Goal: Information Seeking & Learning: Find specific fact

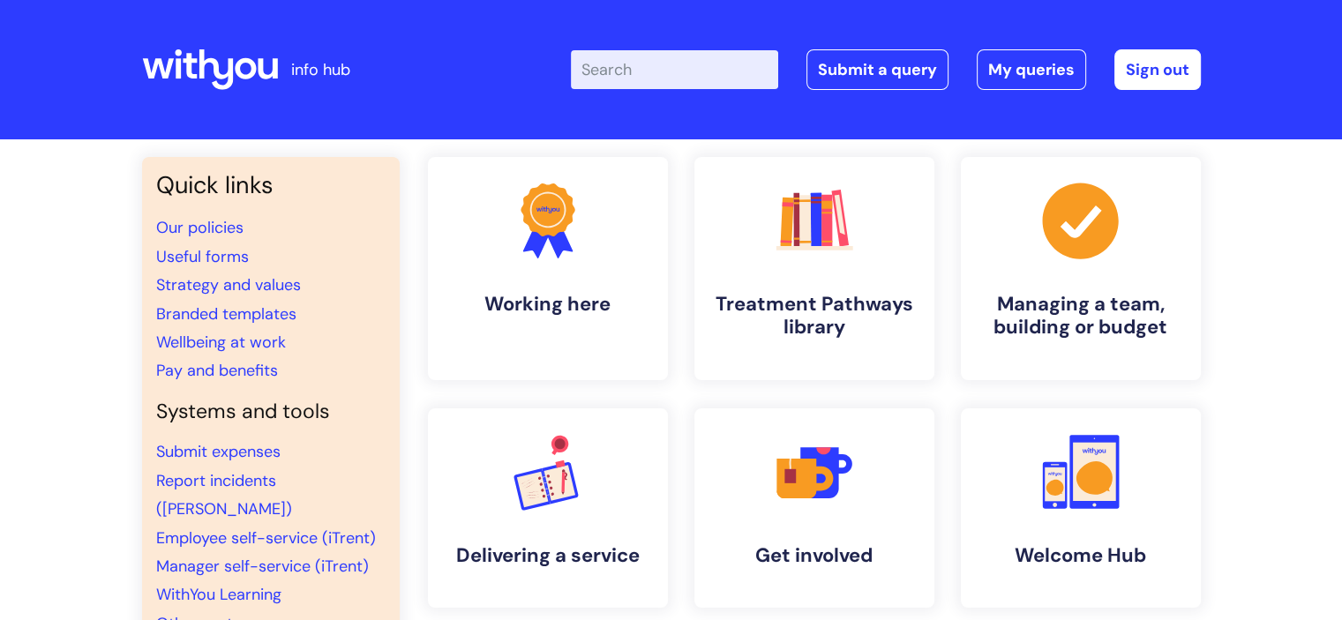
click at [679, 81] on input "Enter your search term here..." at bounding box center [674, 69] width 207 height 39
type input "pay scales"
click button "Search" at bounding box center [0, 0] width 0 height 0
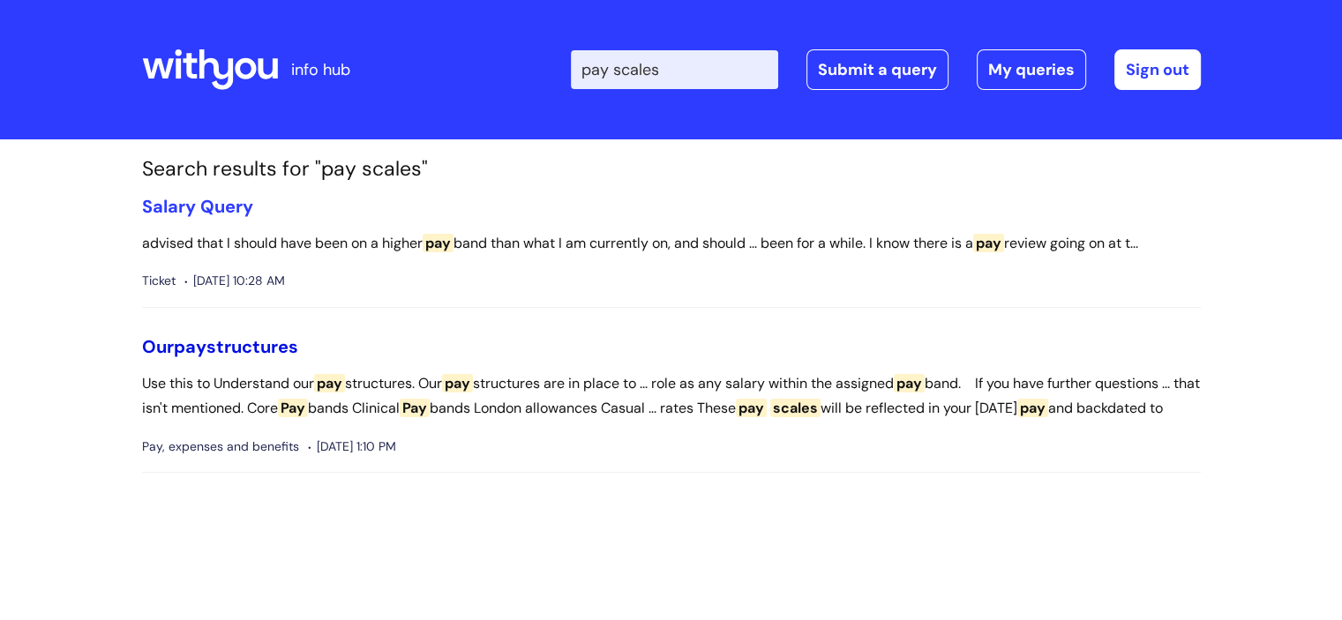
click at [220, 342] on link "Our pay structures" at bounding box center [220, 346] width 156 height 23
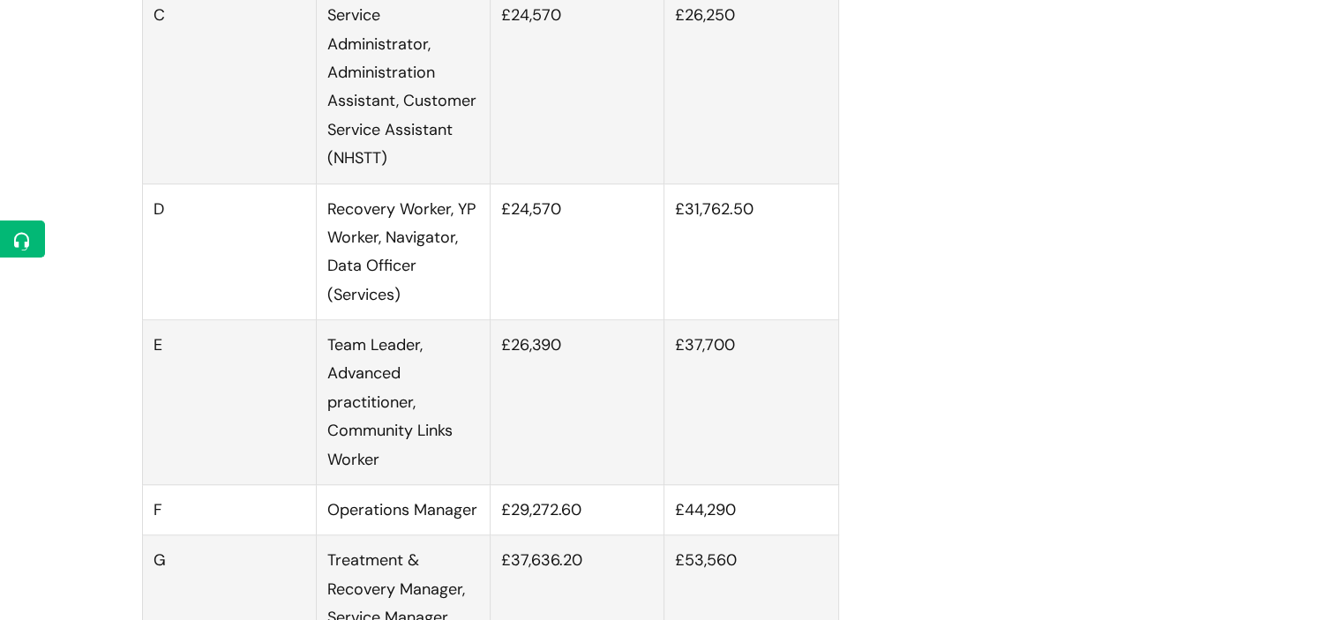
scroll to position [1292, 0]
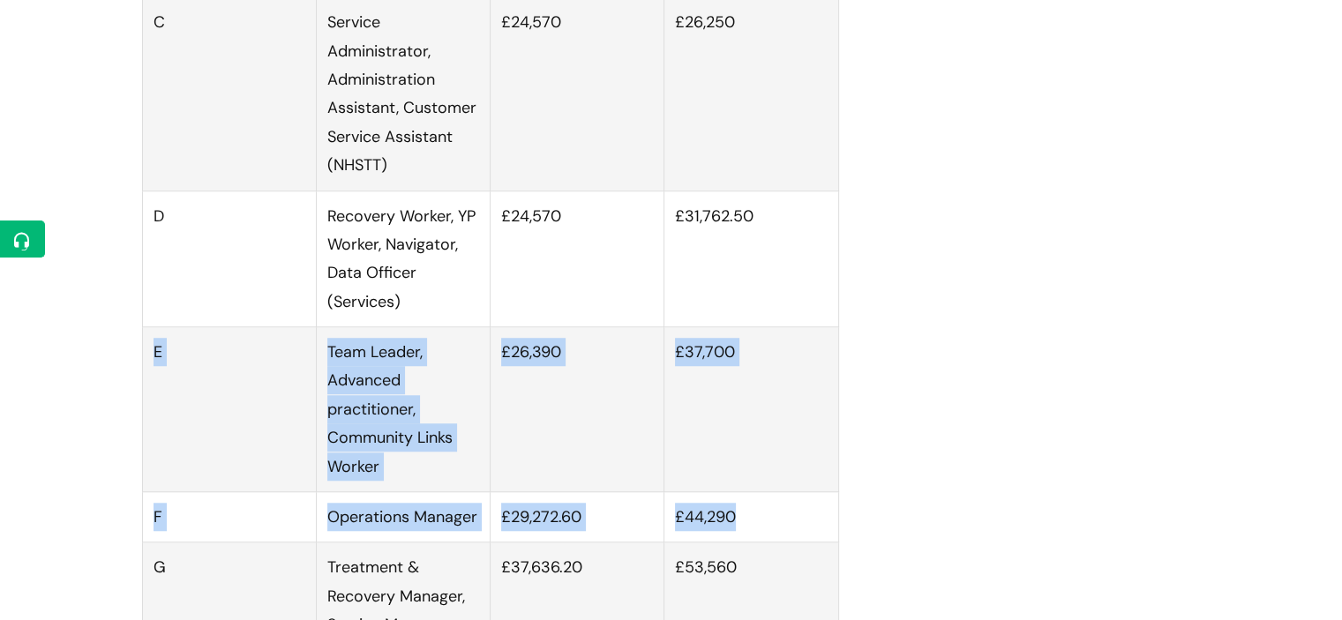
drag, startPoint x: 783, startPoint y: 538, endPoint x: 155, endPoint y: 366, distance: 650.7
click at [155, 366] on tbody "B Young Ambassador, Apprentice £14,722 £23,809.50 C Service Administrator, Admi…" at bounding box center [490, 360] width 696 height 884
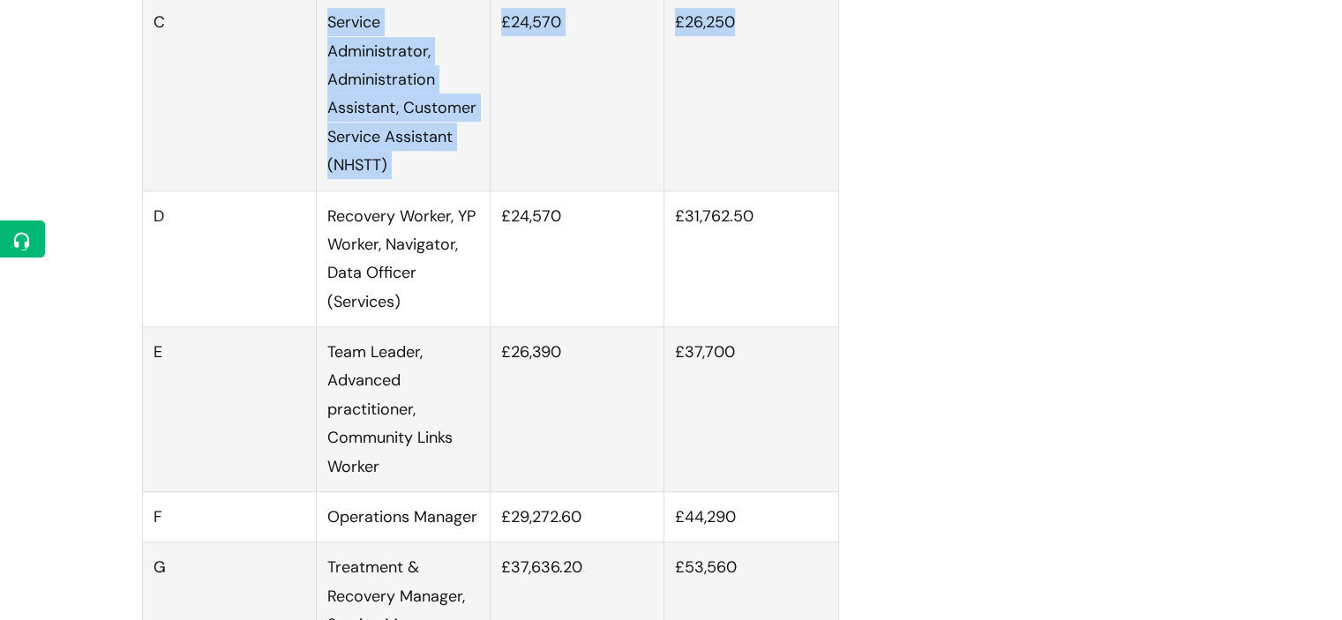
drag, startPoint x: 771, startPoint y: 45, endPoint x: 217, endPoint y: 45, distance: 553.4
click at [289, 48] on tr "C Service Administrator, Administration Assistant, Customer Service Assistant (…" at bounding box center [490, 93] width 696 height 193
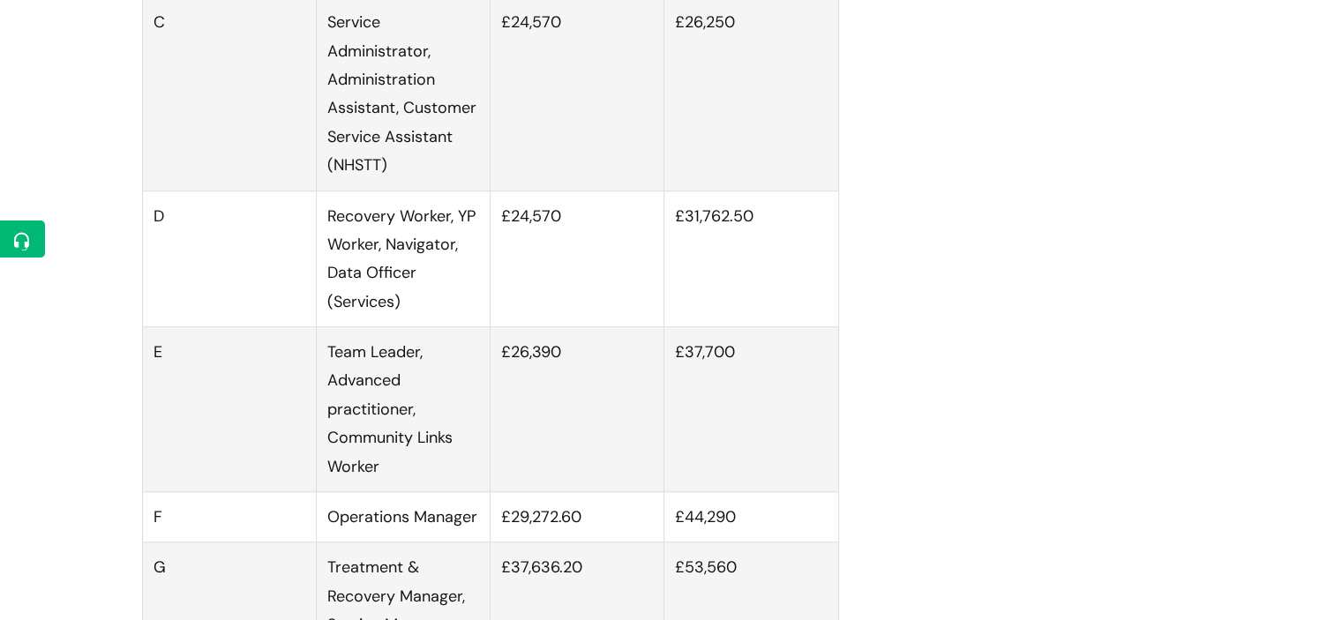
click at [158, 36] on td "C" at bounding box center [229, 93] width 174 height 193
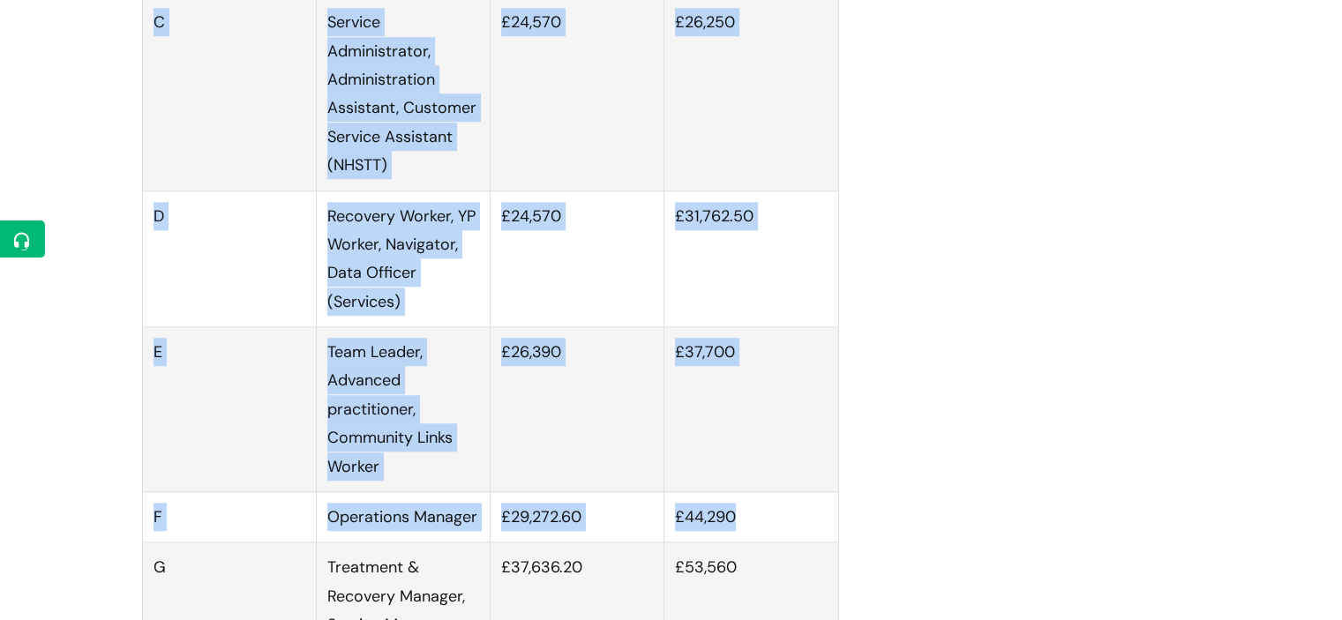
drag, startPoint x: 149, startPoint y: 28, endPoint x: 748, endPoint y: 526, distance: 778.4
click at [748, 526] on tbody "B Young Ambassador, Apprentice £14,722 £23,809.50 C Service Administrator, Admi…" at bounding box center [490, 360] width 696 height 884
